Goal: Transaction & Acquisition: Book appointment/travel/reservation

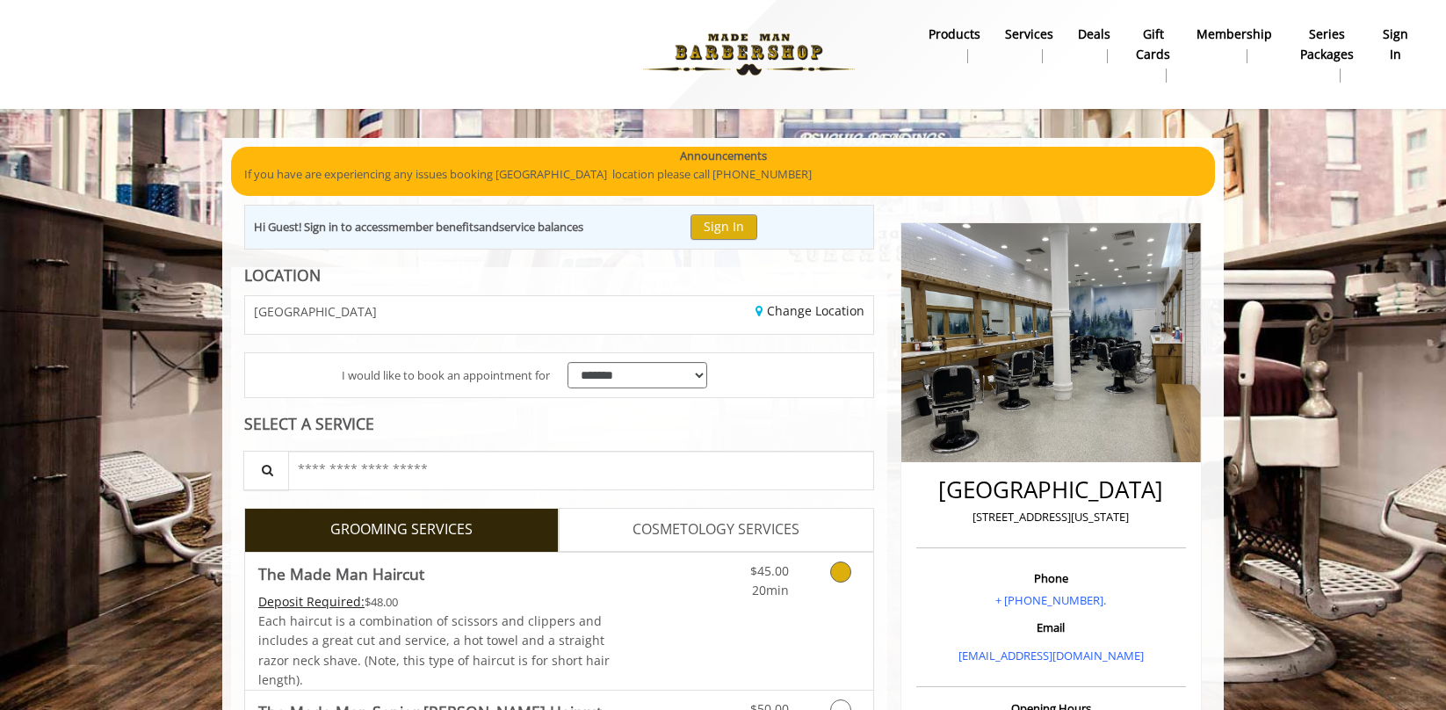
click at [811, 589] on div "Grooming services" at bounding box center [837, 576] width 71 height 48
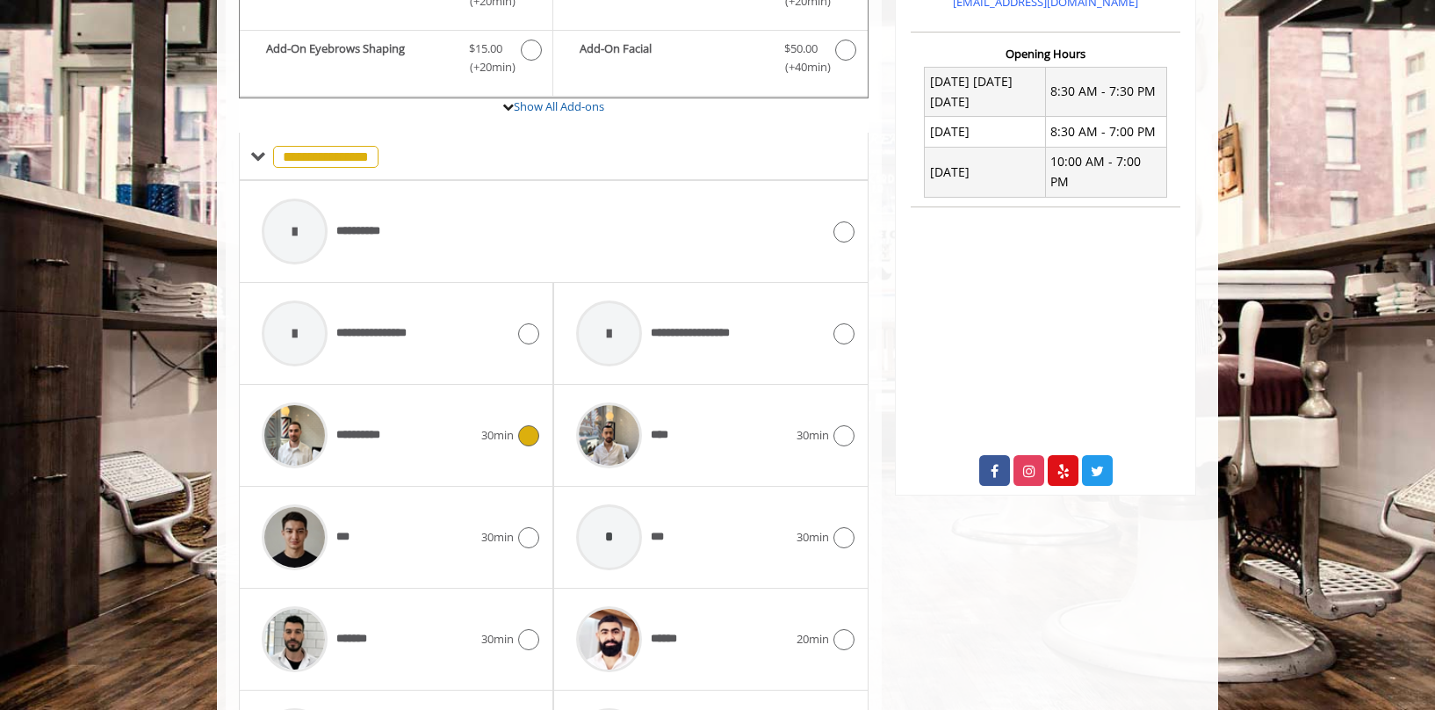
scroll to position [682, 0]
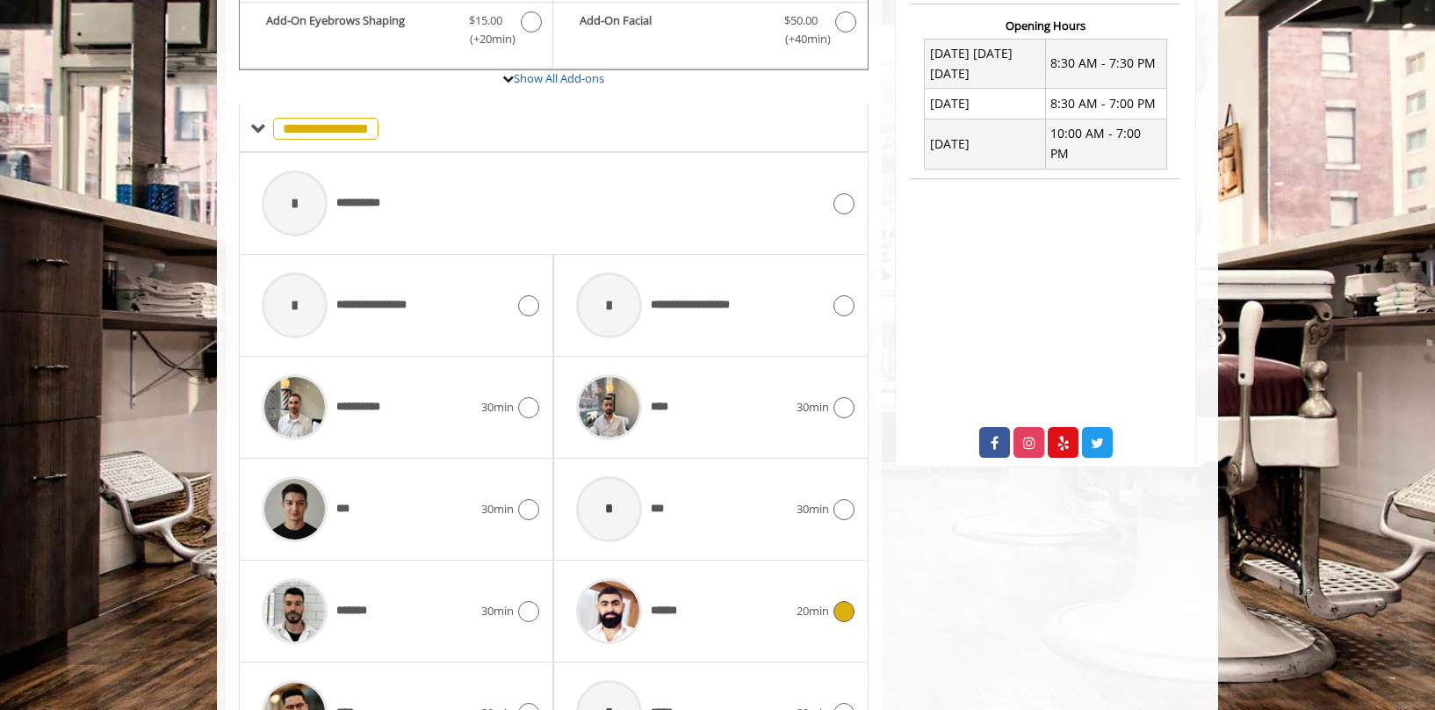
click at [751, 606] on div "******" at bounding box center [681, 610] width 228 height 83
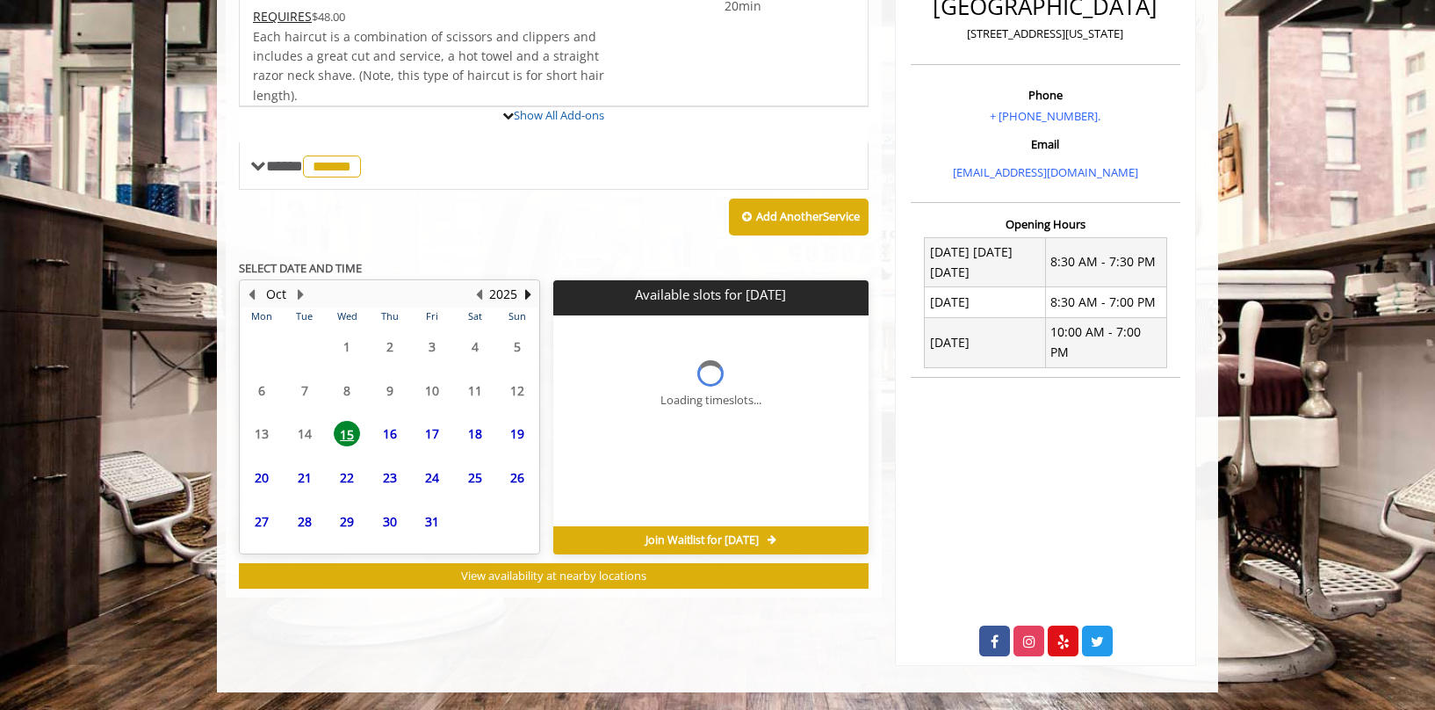
scroll to position [574, 0]
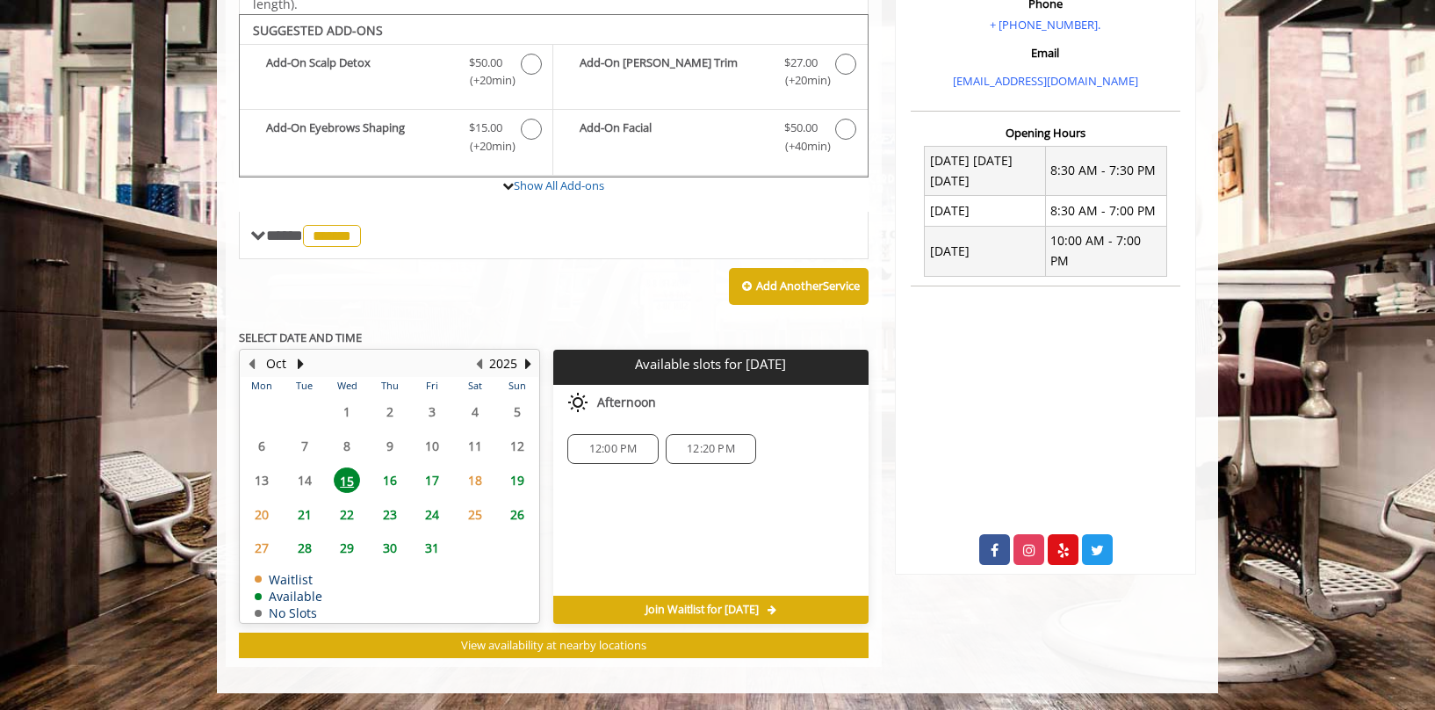
click at [388, 479] on span "16" at bounding box center [390, 479] width 26 height 25
click at [438, 480] on span "17" at bounding box center [432, 479] width 26 height 25
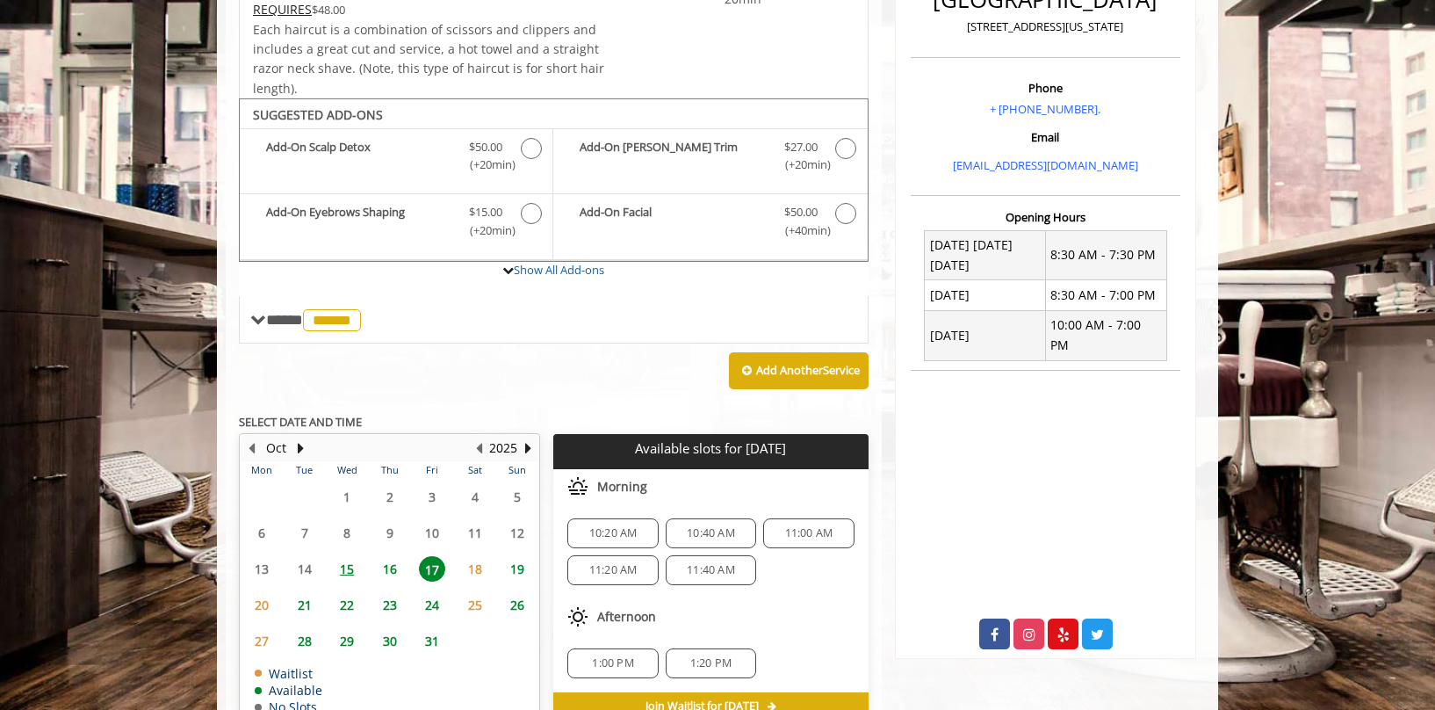
scroll to position [587, 0]
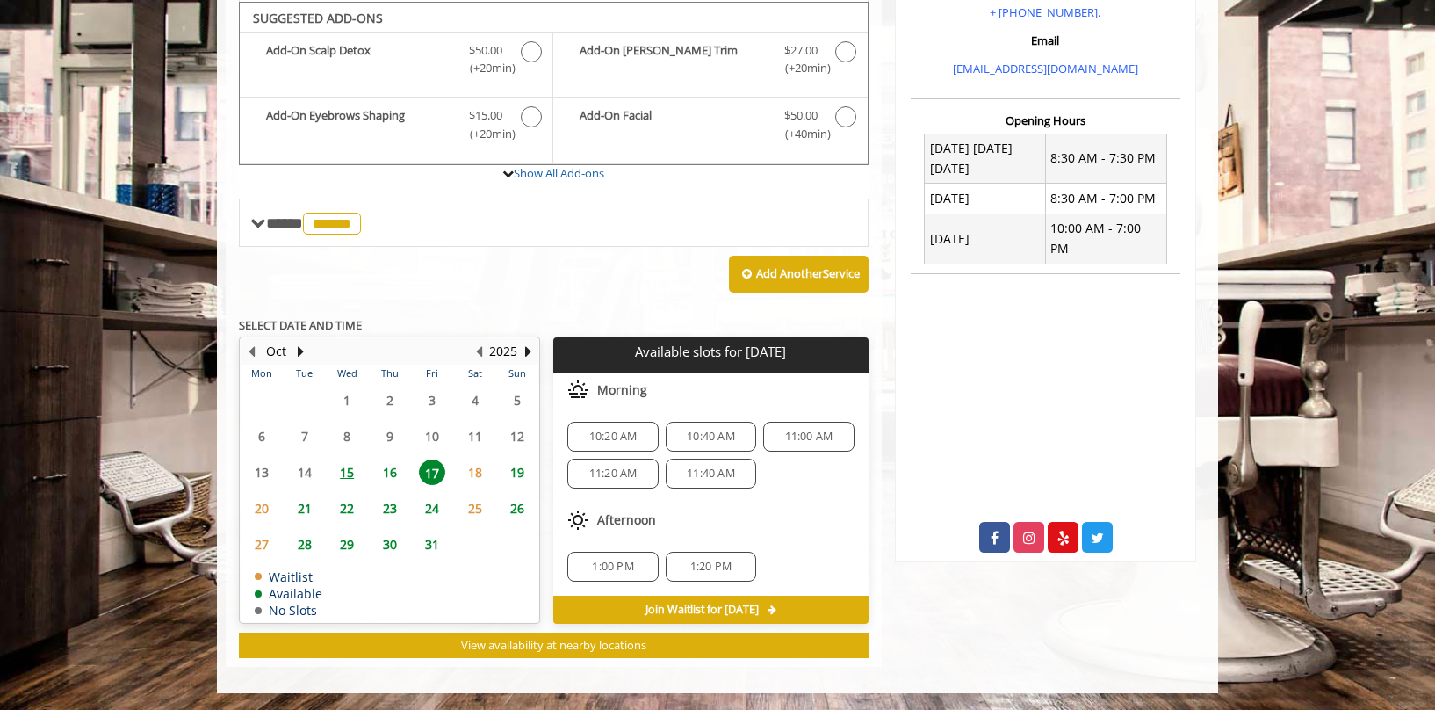
click at [390, 473] on span "16" at bounding box center [390, 471] width 26 height 25
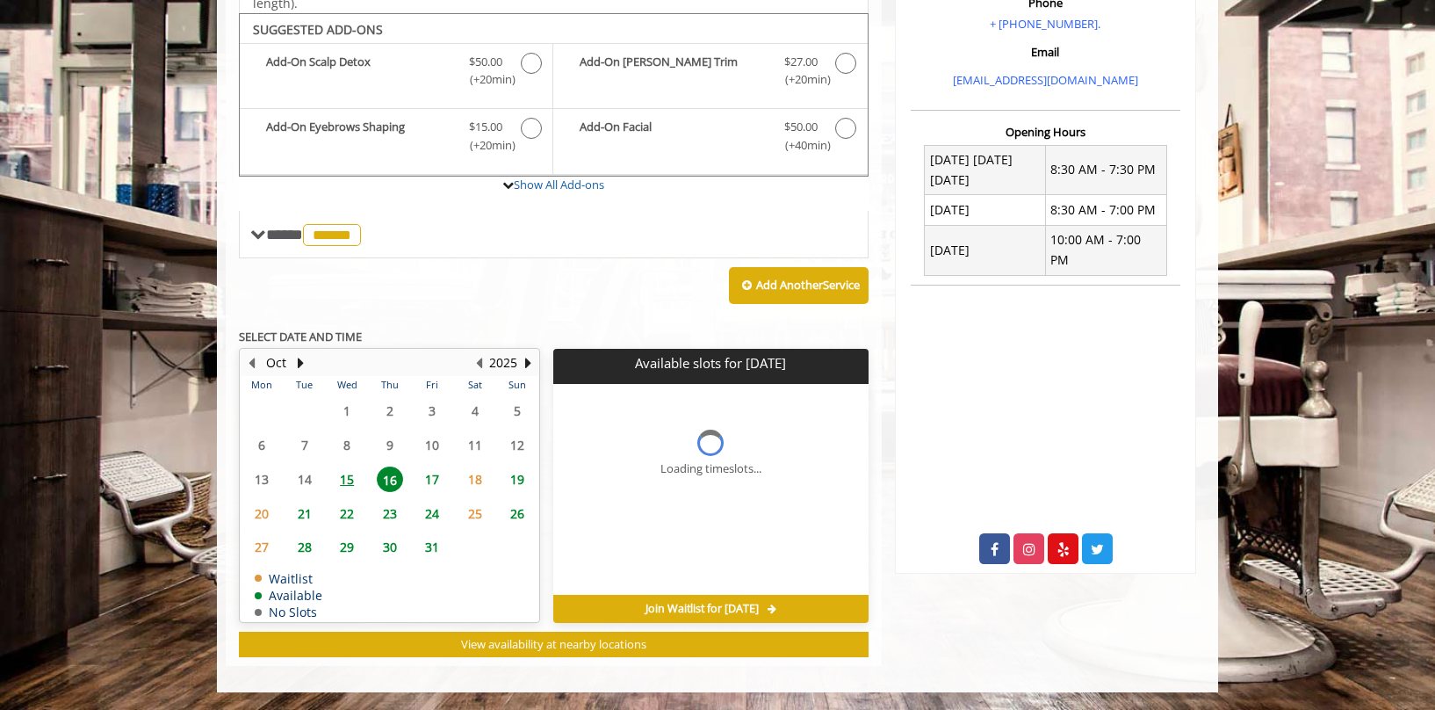
scroll to position [574, 0]
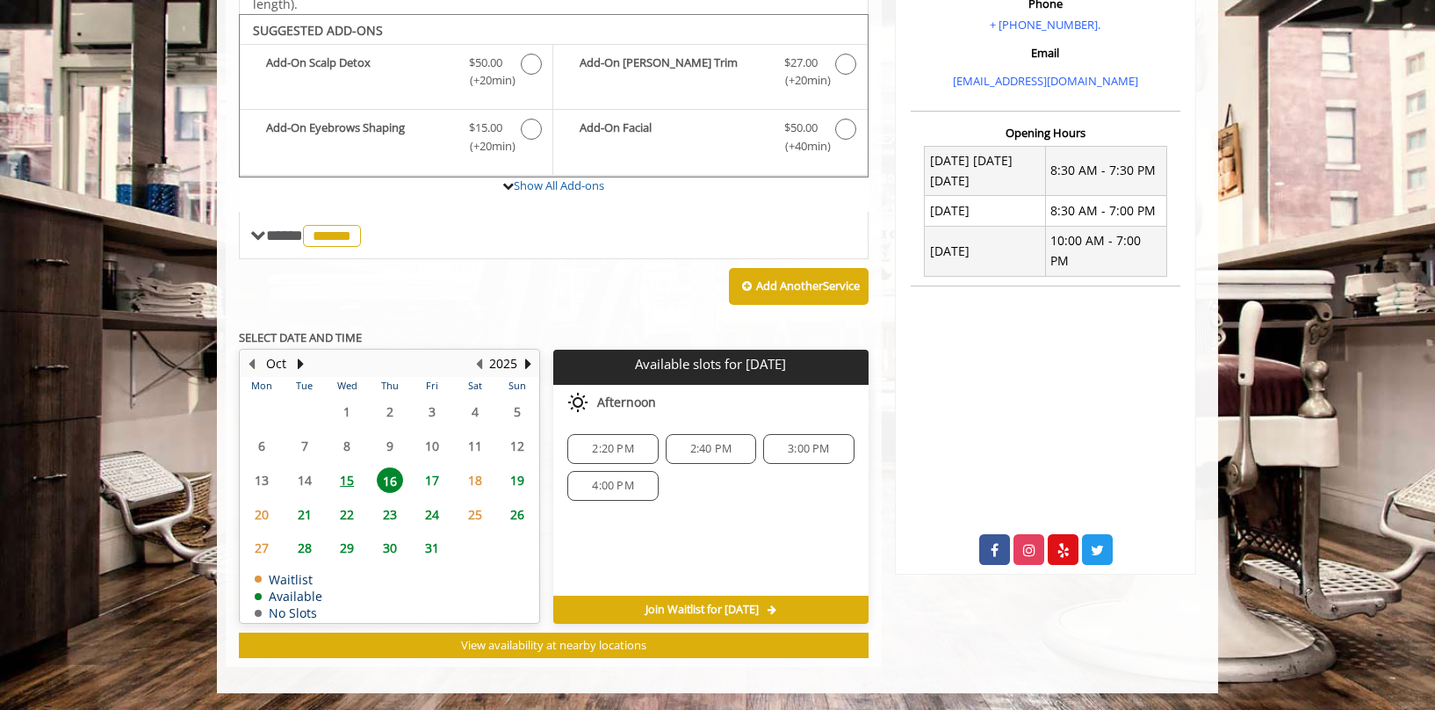
click at [512, 471] on span "19" at bounding box center [517, 479] width 26 height 25
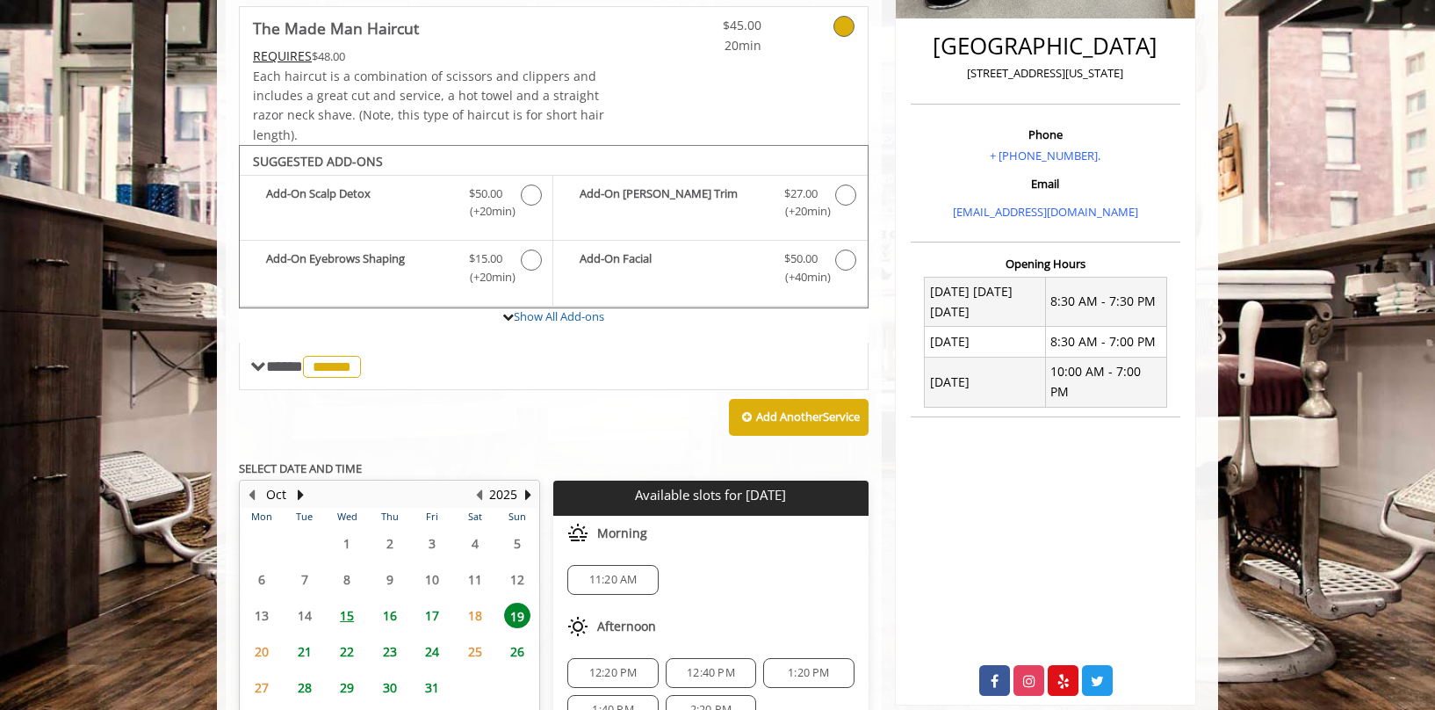
scroll to position [587, 0]
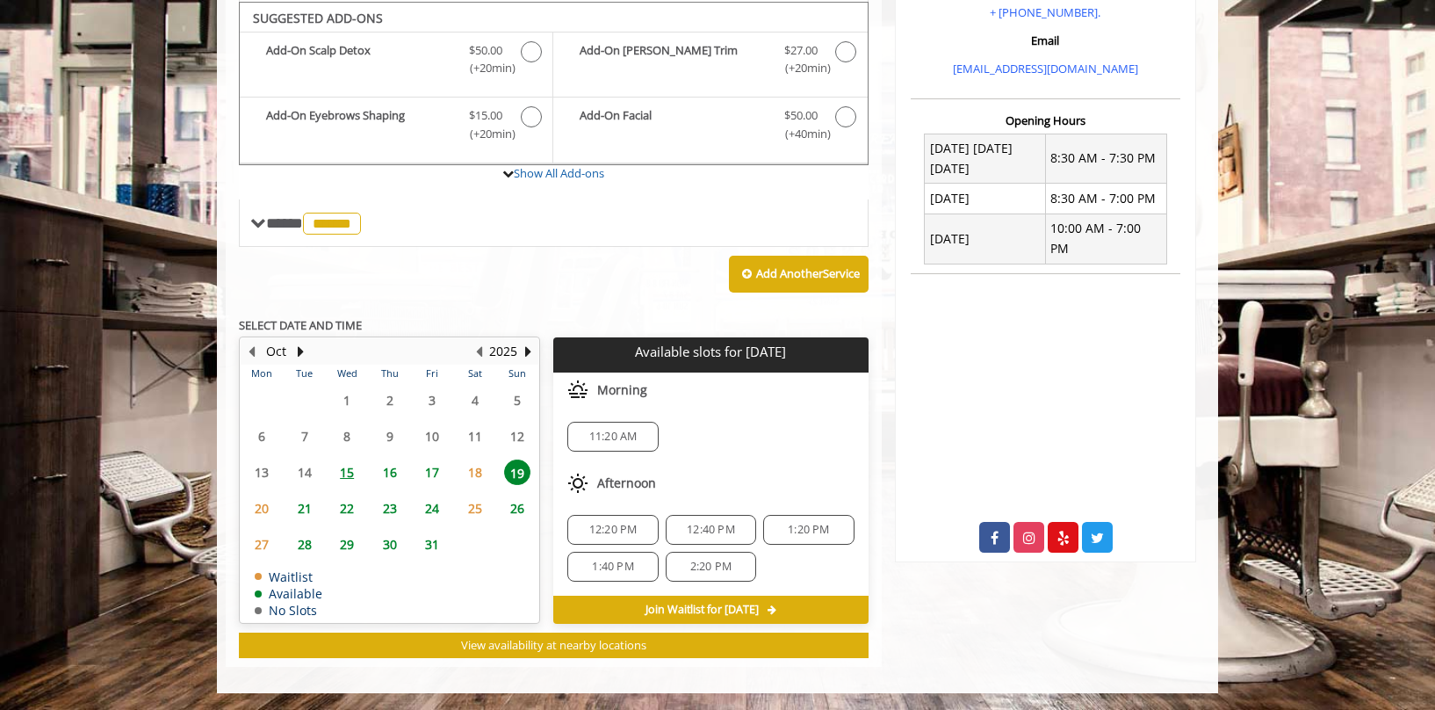
click at [340, 469] on span "15" at bounding box center [347, 471] width 26 height 25
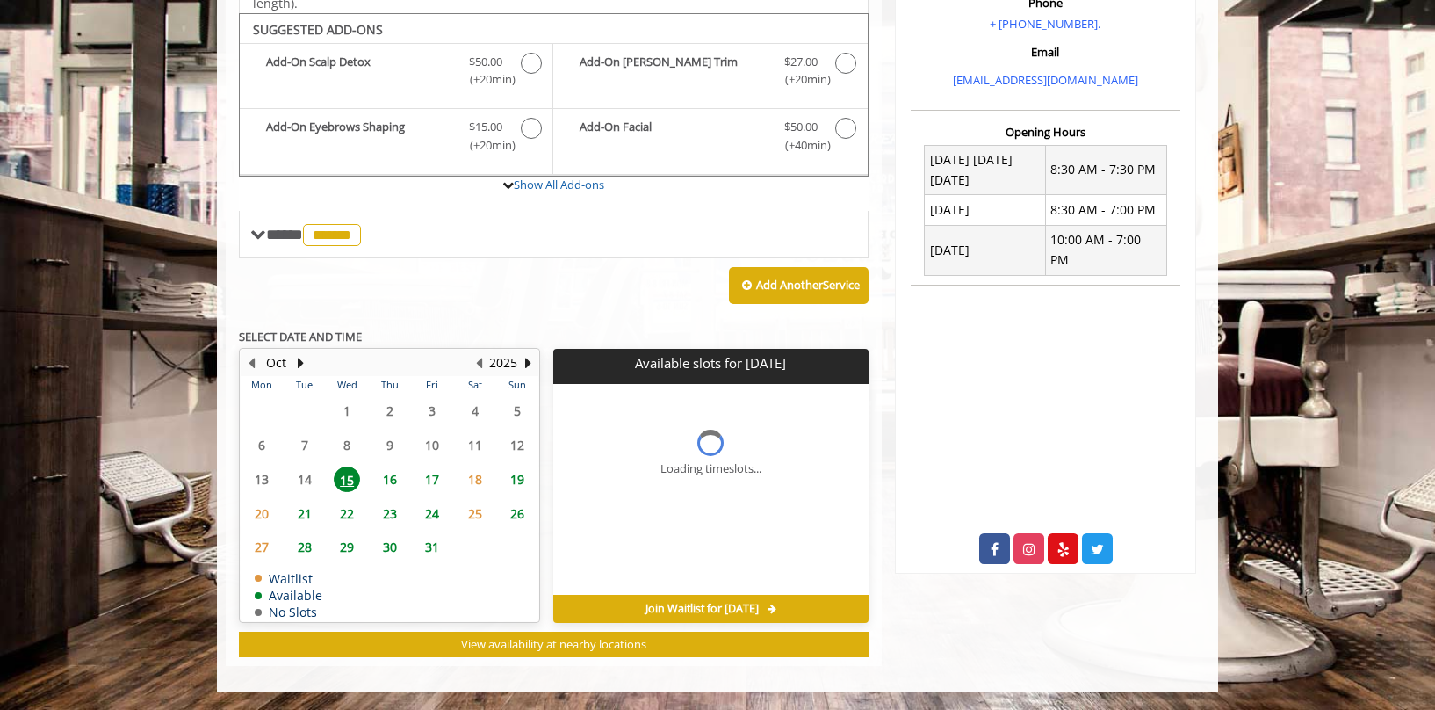
scroll to position [574, 0]
